Goal: Task Accomplishment & Management: Manage account settings

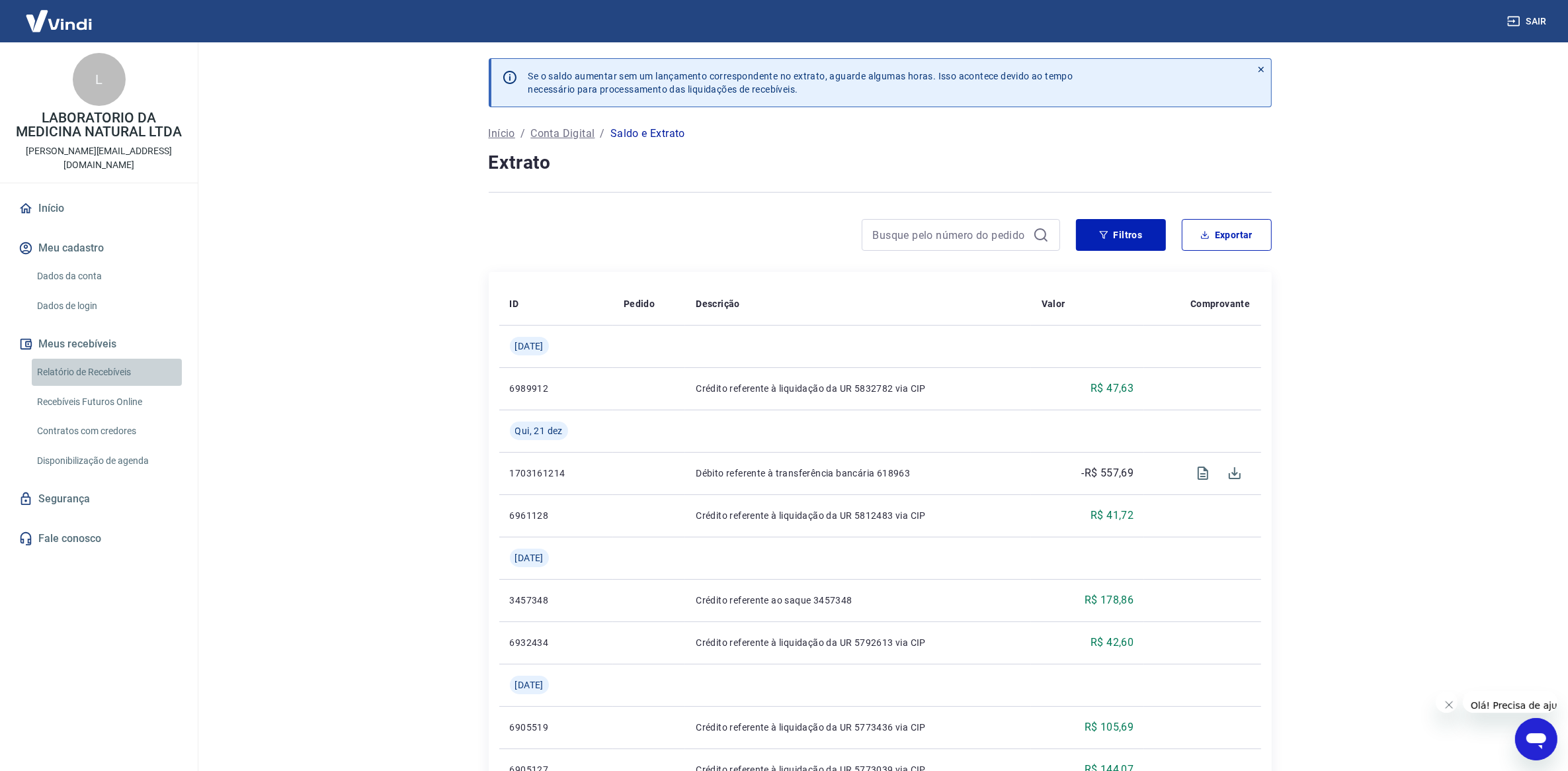
click at [84, 359] on link "Relatório de Recebíveis" at bounding box center [106, 372] width 150 height 27
